Goal: Register for event/course

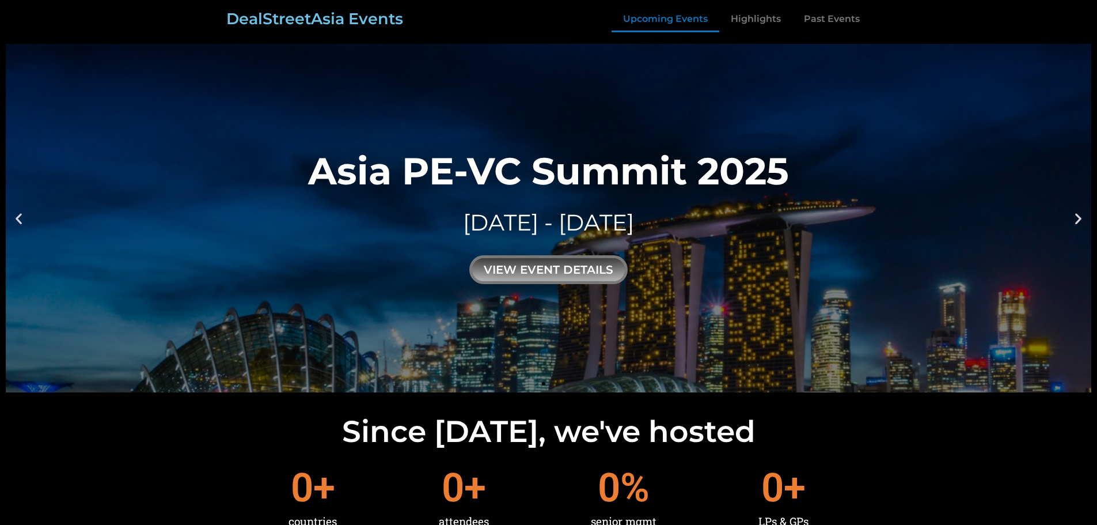
click at [645, 21] on link "Upcoming Events" at bounding box center [666, 19] width 108 height 26
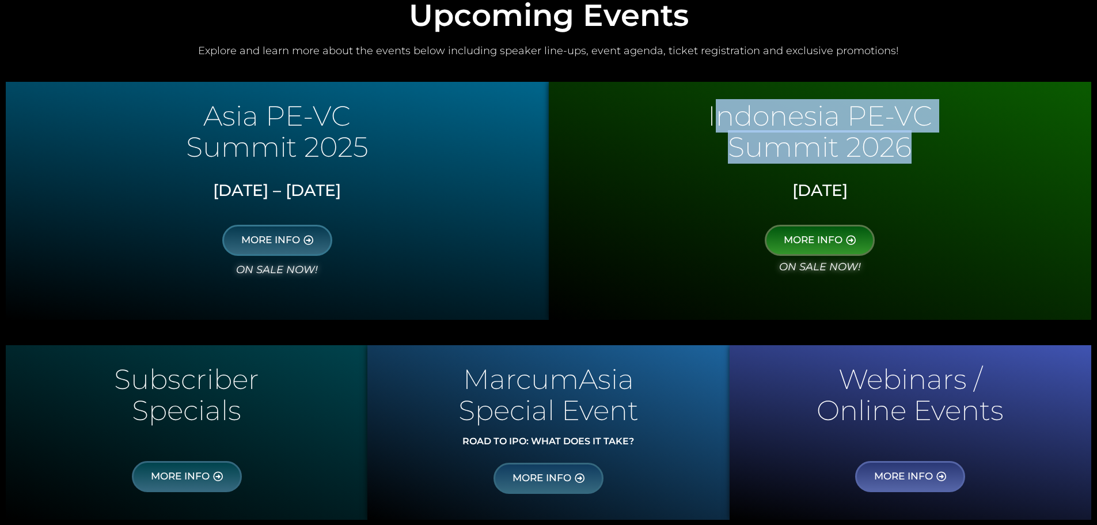
drag, startPoint x: 716, startPoint y: 114, endPoint x: 939, endPoint y: 160, distance: 227.6
click at [939, 160] on div "Indonesia PE-VC Summit 2026" at bounding box center [821, 136] width 532 height 63
click at [772, 228] on link "MORE INFO" at bounding box center [820, 240] width 110 height 31
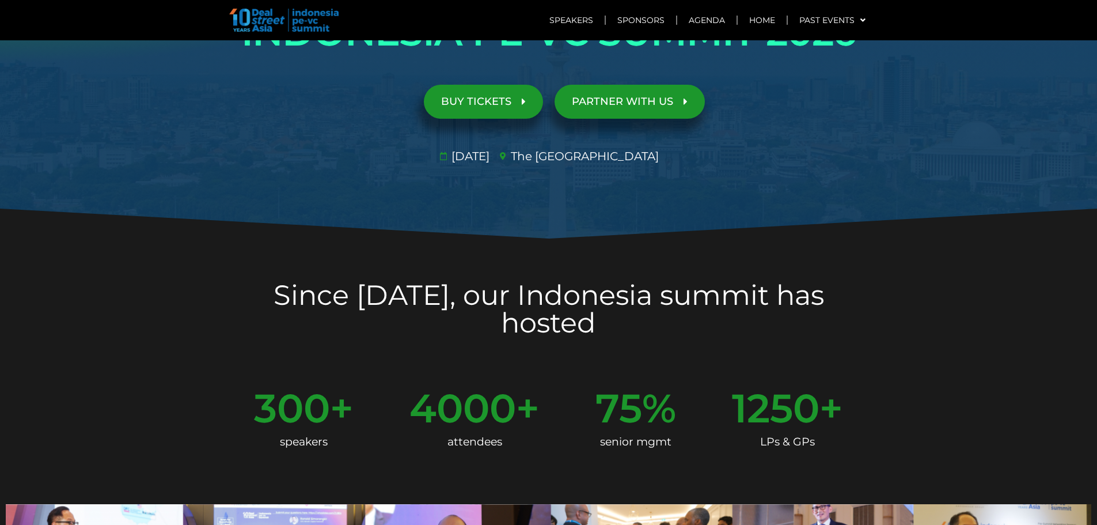
click at [635, 100] on span "PARTNER WITH US" at bounding box center [622, 101] width 101 height 11
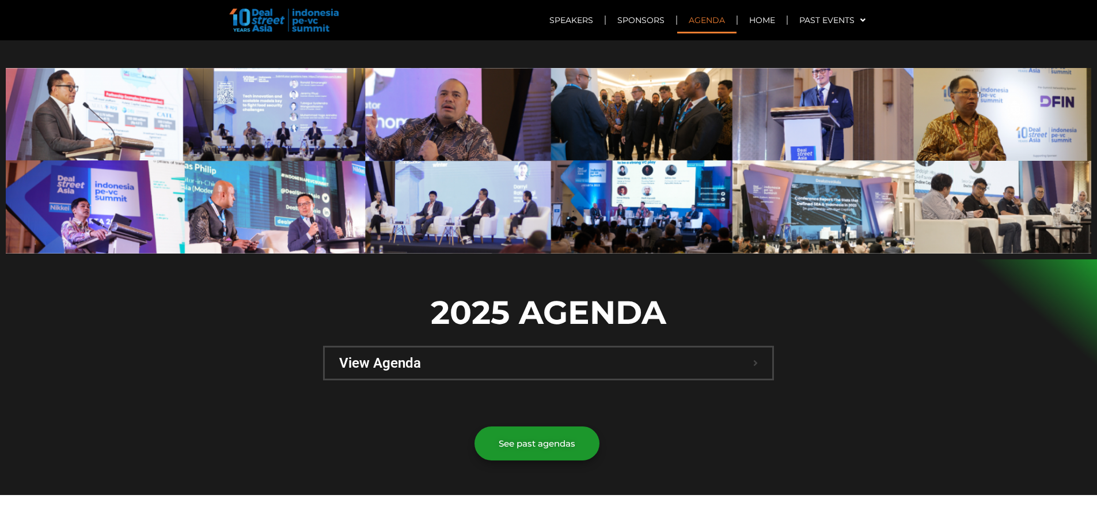
scroll to position [436, 0]
